Goal: Navigation & Orientation: Find specific page/section

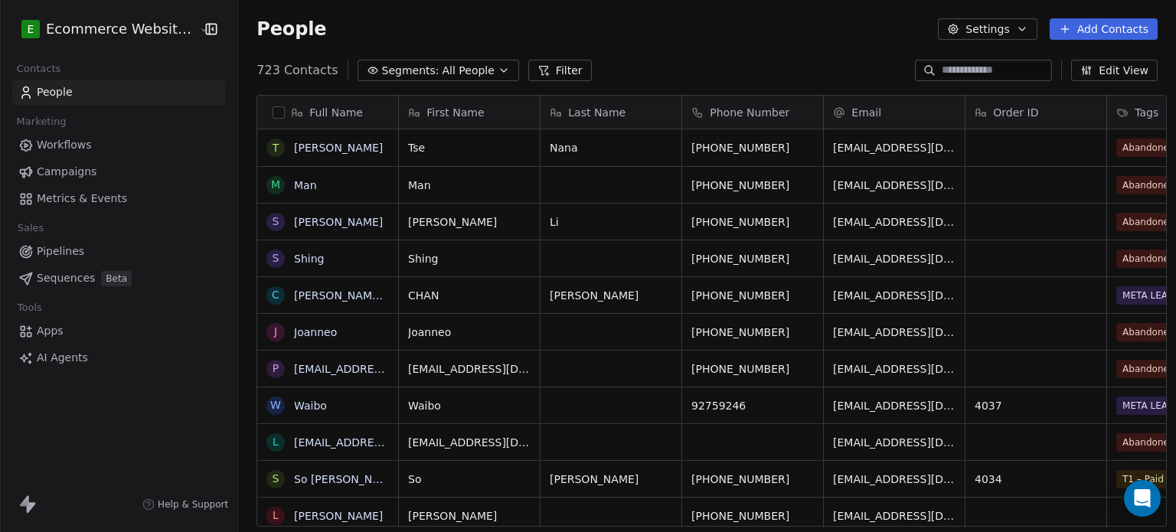
scroll to position [12, 12]
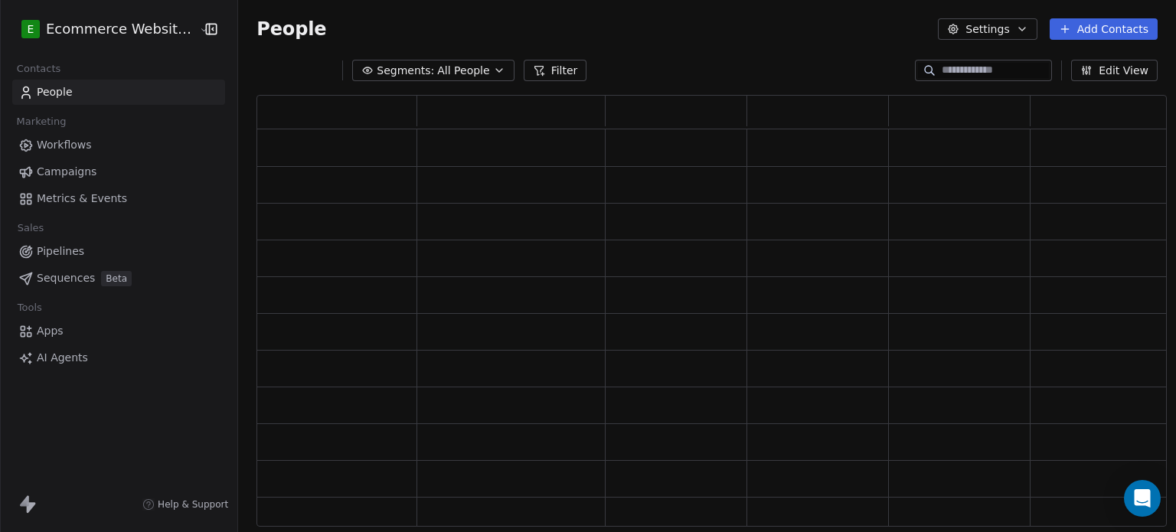
scroll to position [12, 12]
click at [67, 38] on html "E Ecommerce Website Builder Contacts People Marketing Workflows Campaigns Metri…" at bounding box center [588, 266] width 1176 height 532
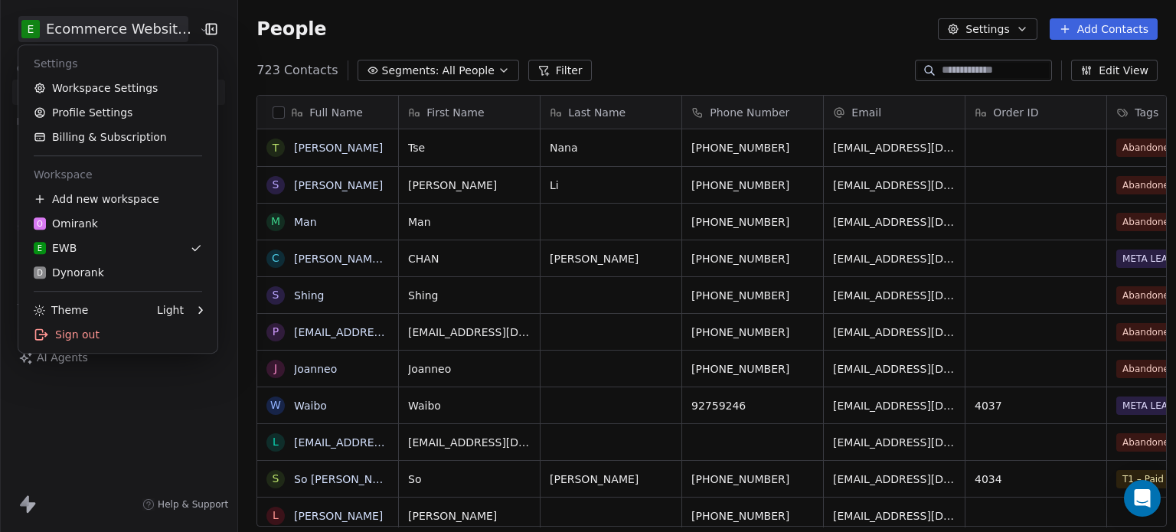
scroll to position [456, 935]
click at [80, 278] on div "D Dynorank" at bounding box center [69, 272] width 70 height 15
